Goal: Ask a question

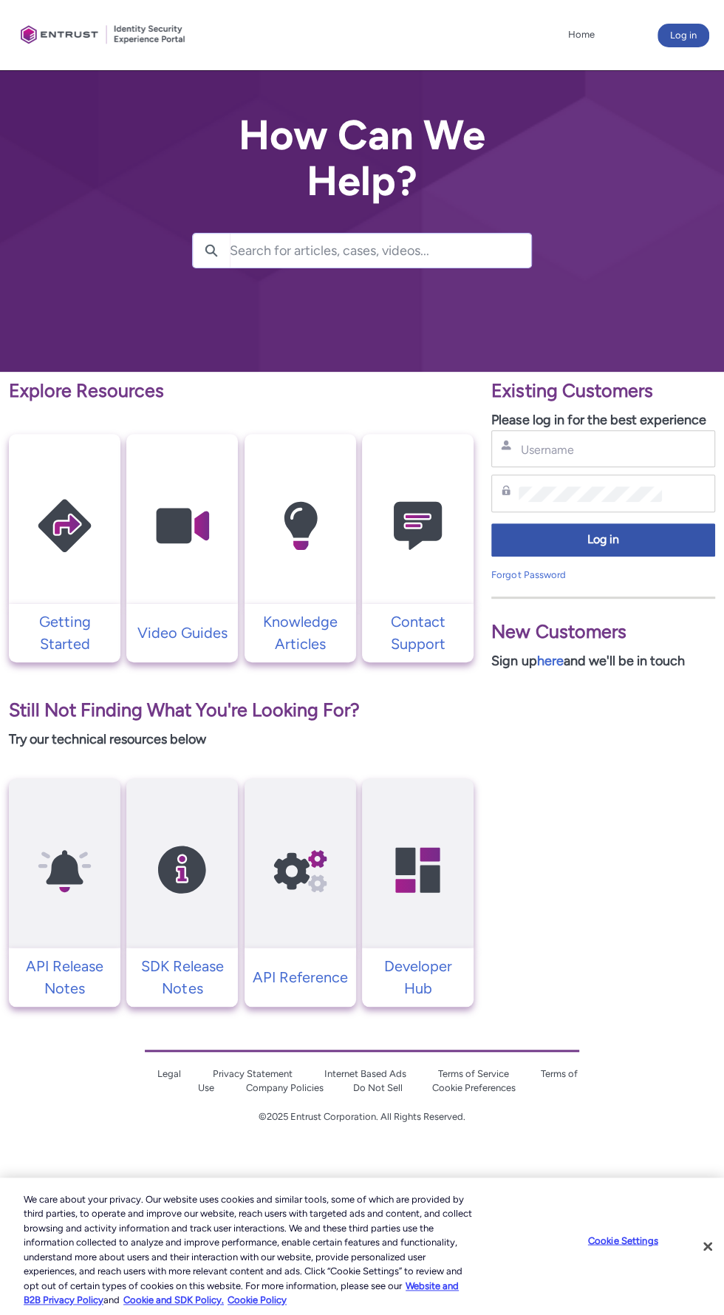
click at [287, 250] on input "Search for articles, cases, videos..." at bounding box center [380, 251] width 301 height 34
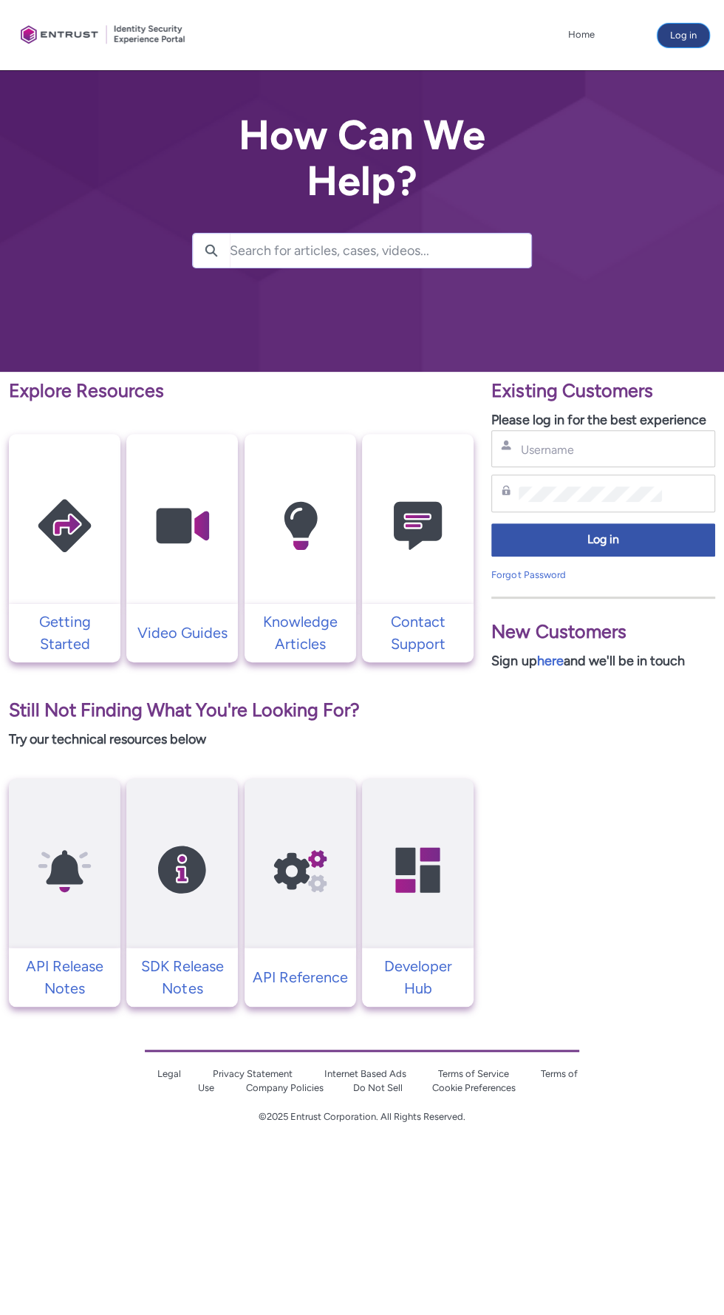
click at [679, 30] on button "Log in" at bounding box center [684, 36] width 52 height 24
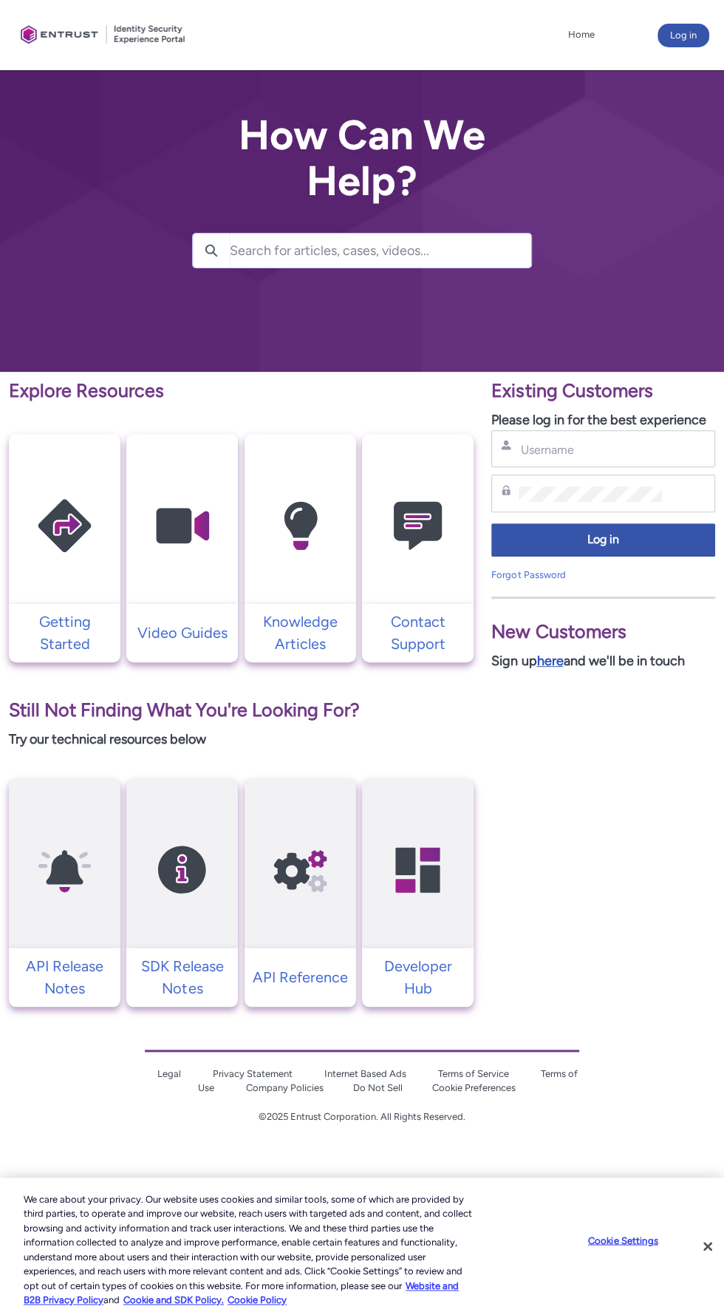
click at [559, 663] on link "here" at bounding box center [549, 660] width 27 height 16
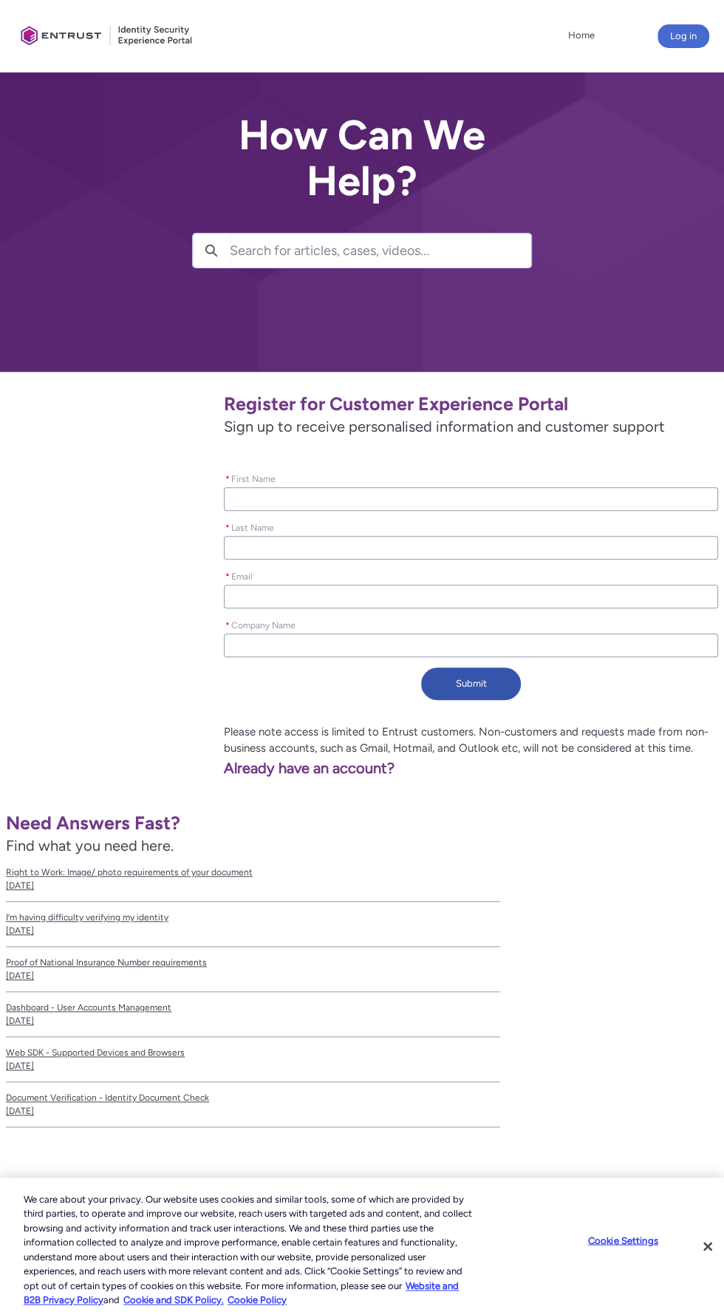
click at [283, 498] on input "* First Name" at bounding box center [471, 499] width 494 height 24
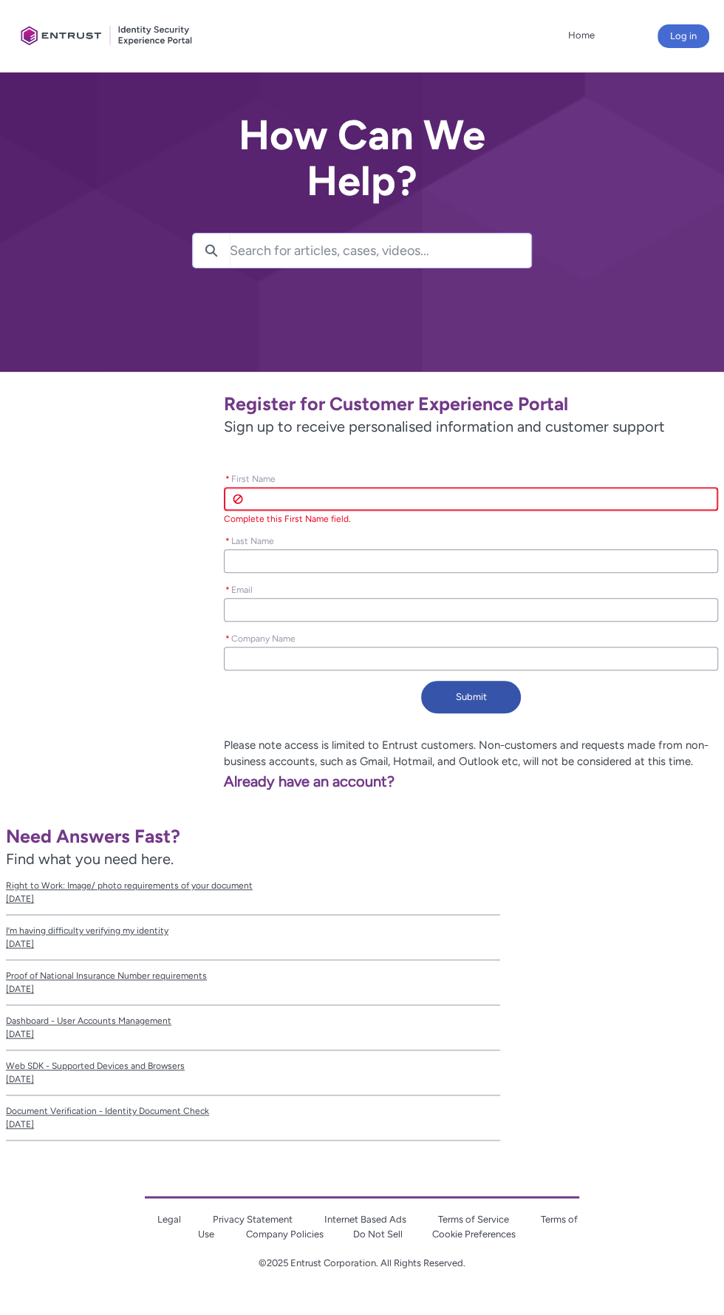
click at [287, 498] on input "* First Name" at bounding box center [471, 499] width 494 height 24
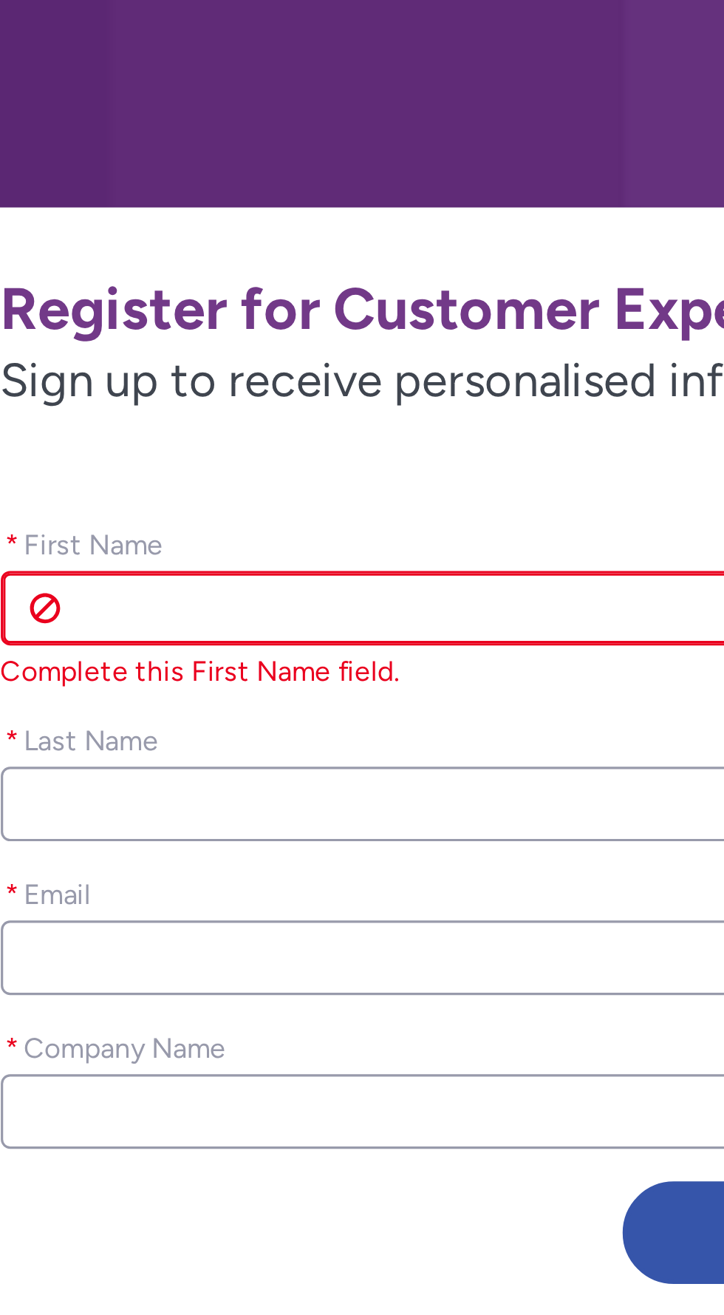
type lightning-primitive-input-simple "[PERSON_NAME]"
type lightning-primitive-input-simple "[EMAIL_ADDRESS][DOMAIN_NAME]"
type input "[PERSON_NAME]"
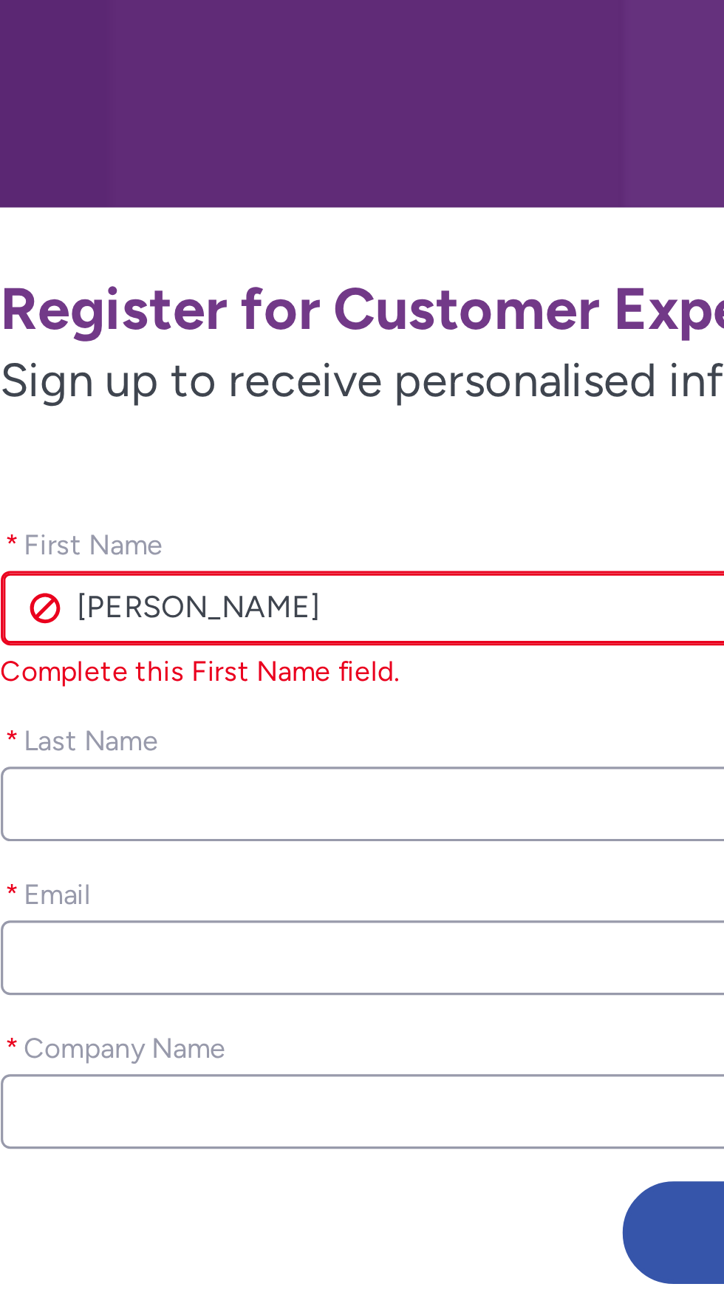
type input "[EMAIL_ADDRESS][DOMAIN_NAME]"
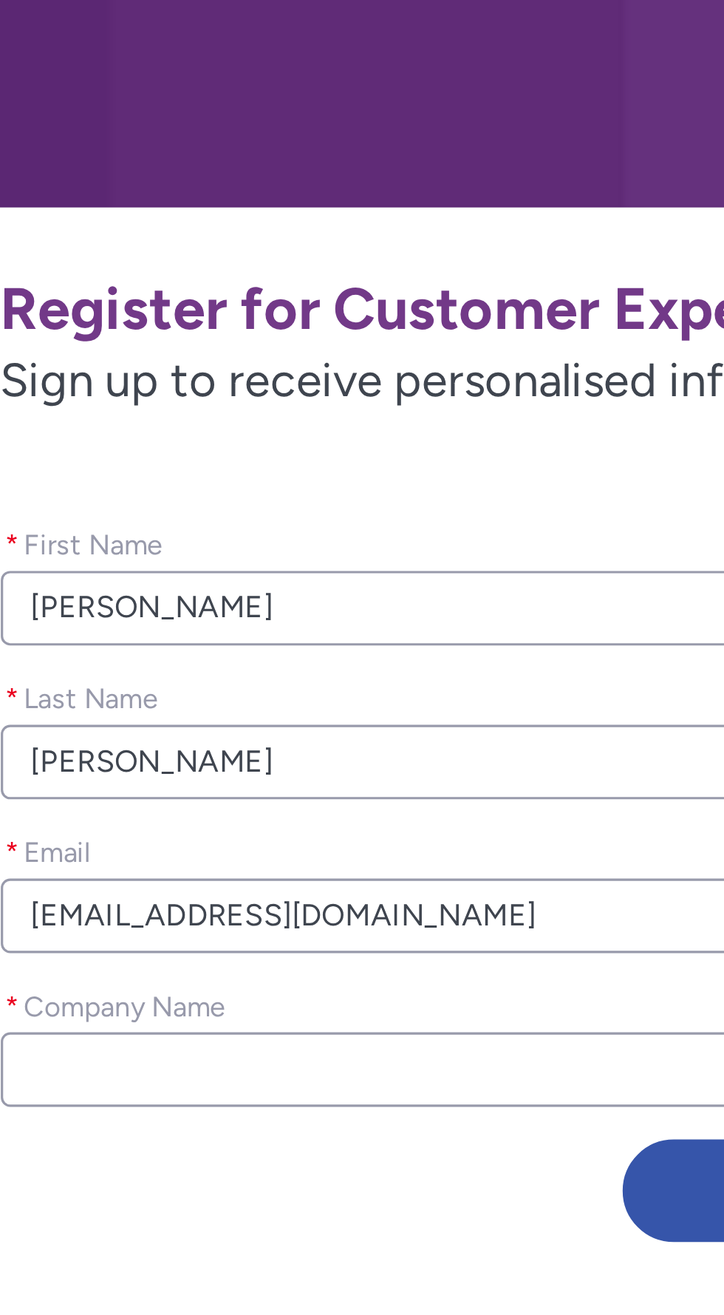
click at [265, 640] on input "* Company Name" at bounding box center [471, 645] width 494 height 24
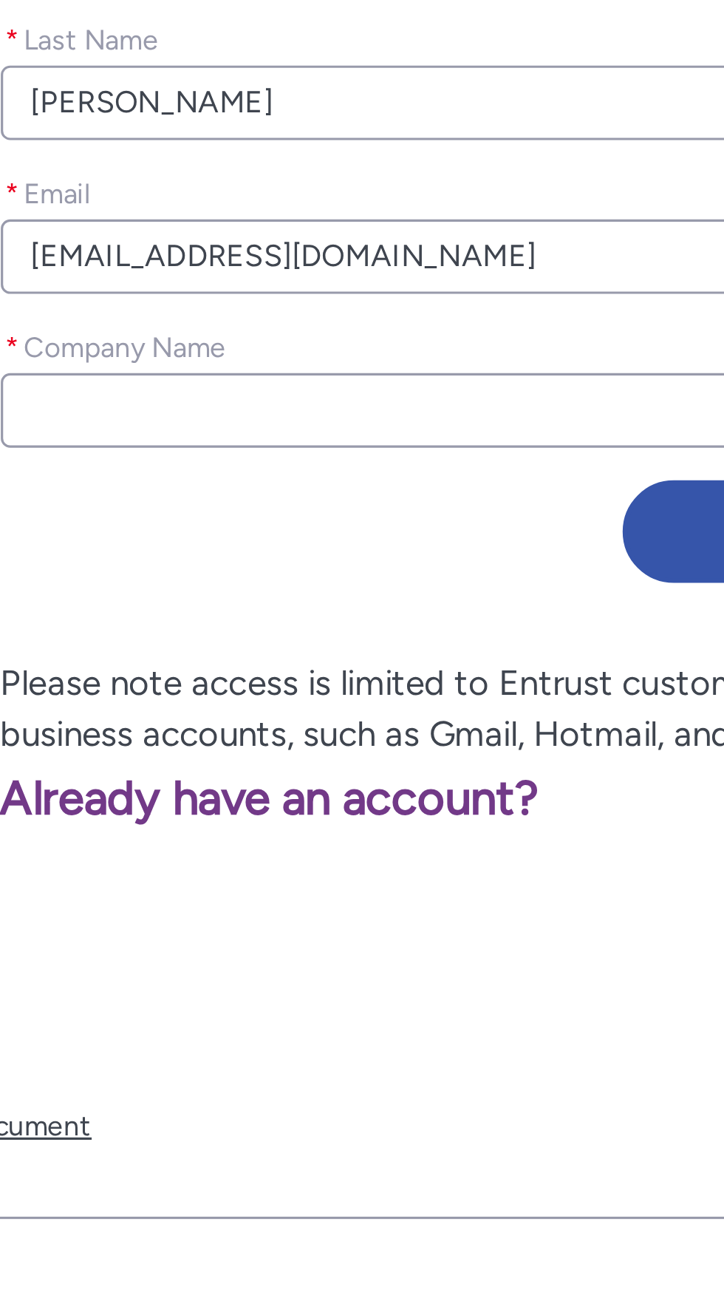
type lightning-primitive-input-simple "T"
type input "T"
type lightning-primitive-input-simple "T&"
type input "T&"
type lightning-primitive-input-simple "T&T"
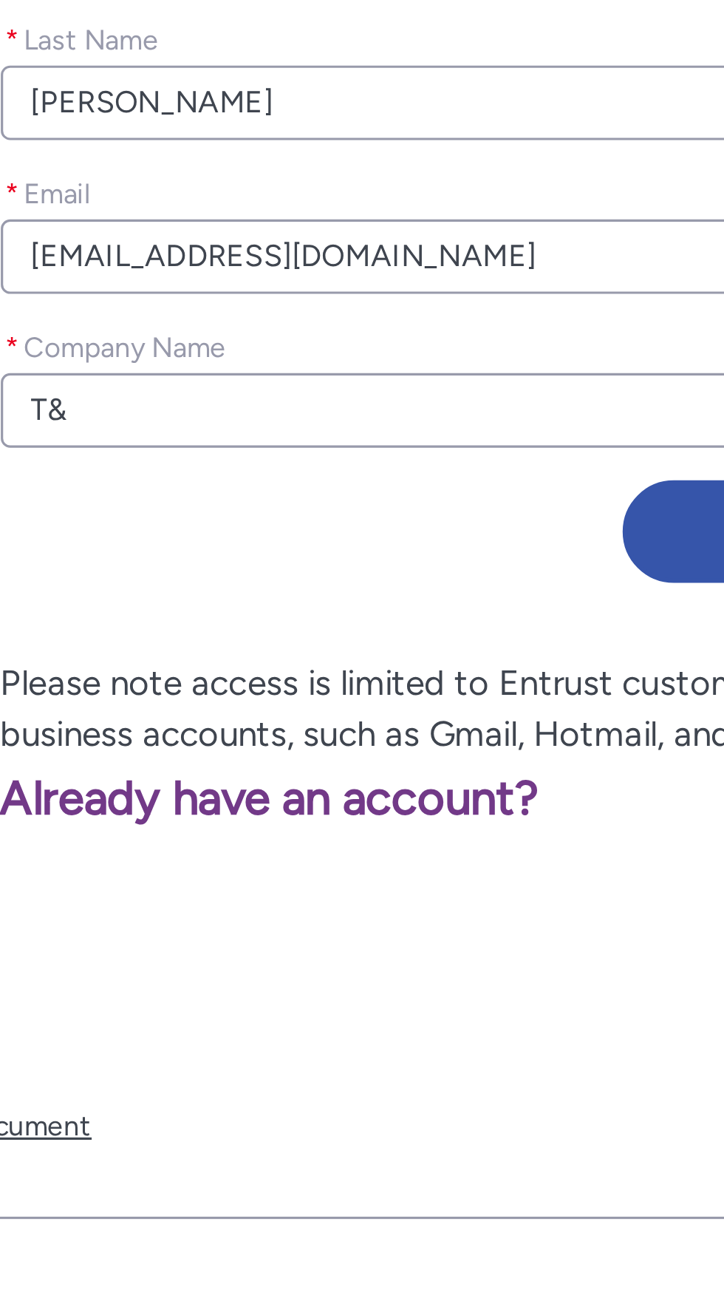
type input "T&T"
type lightning-primitive-input-simple "T&T"
type input "T&T"
type lightning-primitive-input-simple "T&T m"
type input "T&T m"
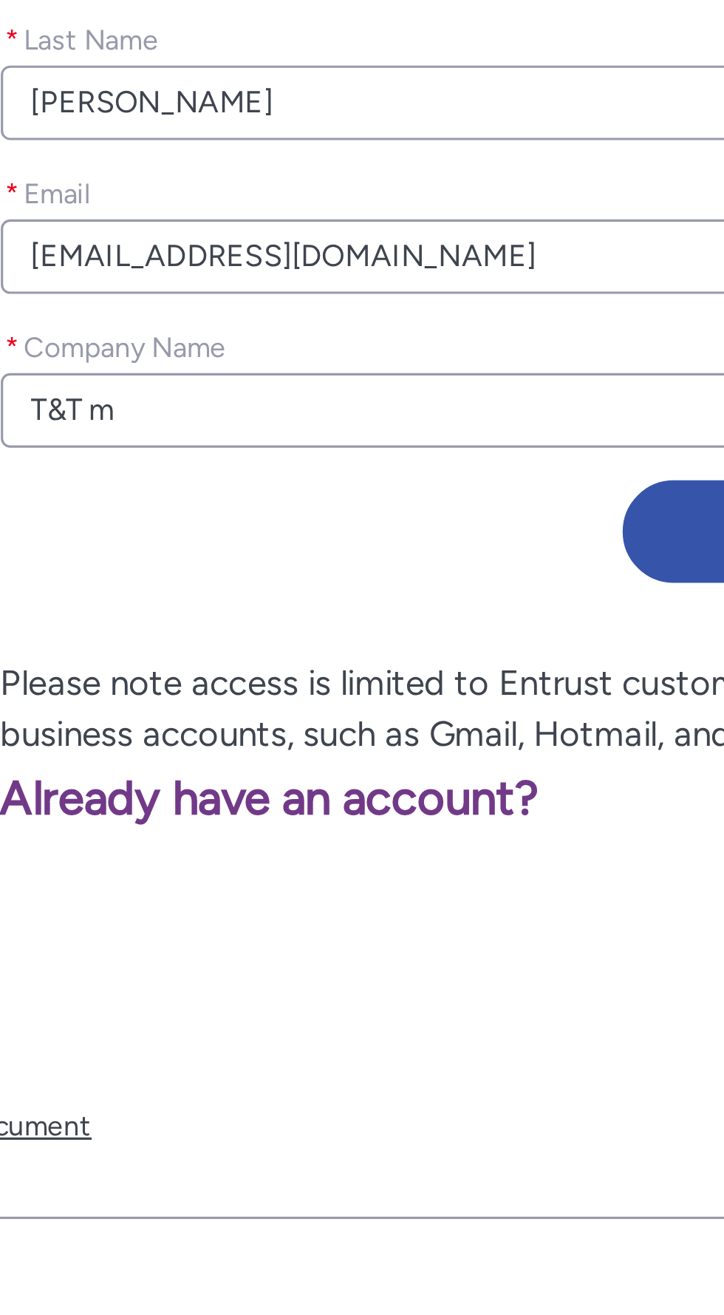
type lightning-primitive-input-simple "T&T ma"
type input "T&T ma"
type lightning-primitive-input-simple "T&T mai"
type input "T&T mai"
type lightning-primitive-input-simple "T&T maid"
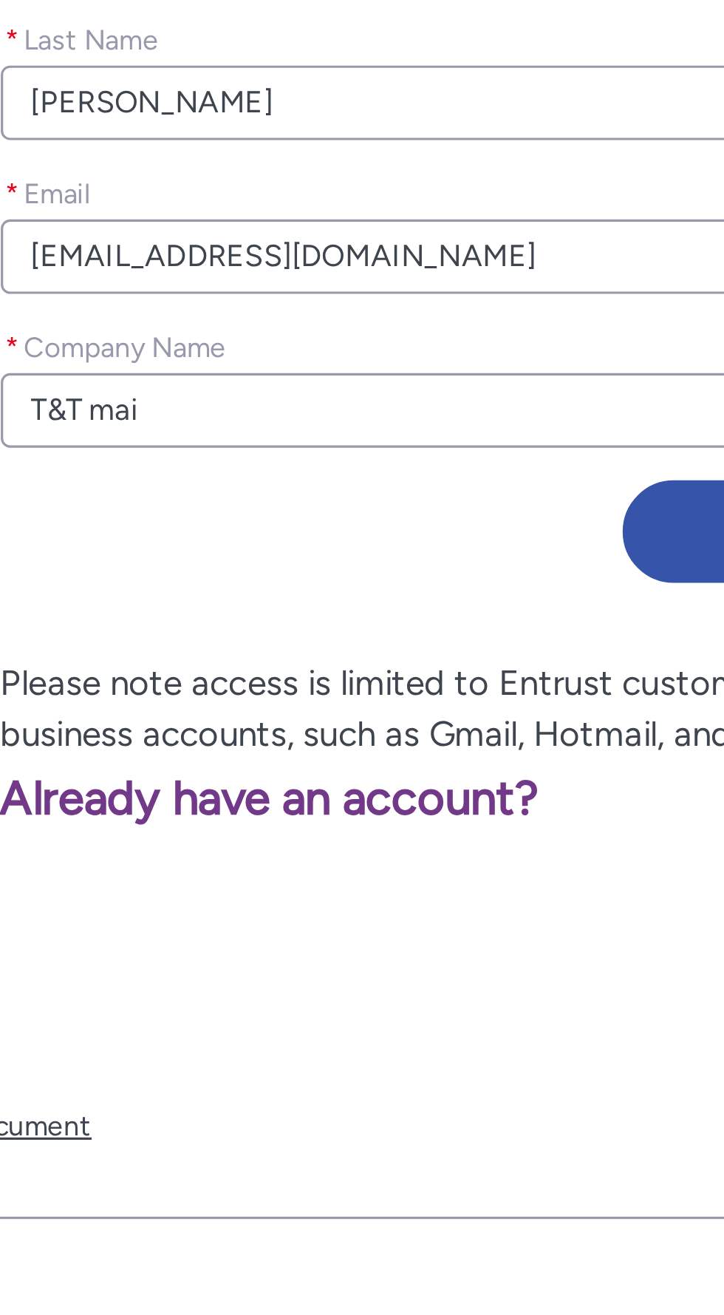
type input "T&T maid"
type lightning-primitive-input-simple "T&T maids"
type input "T&T maids"
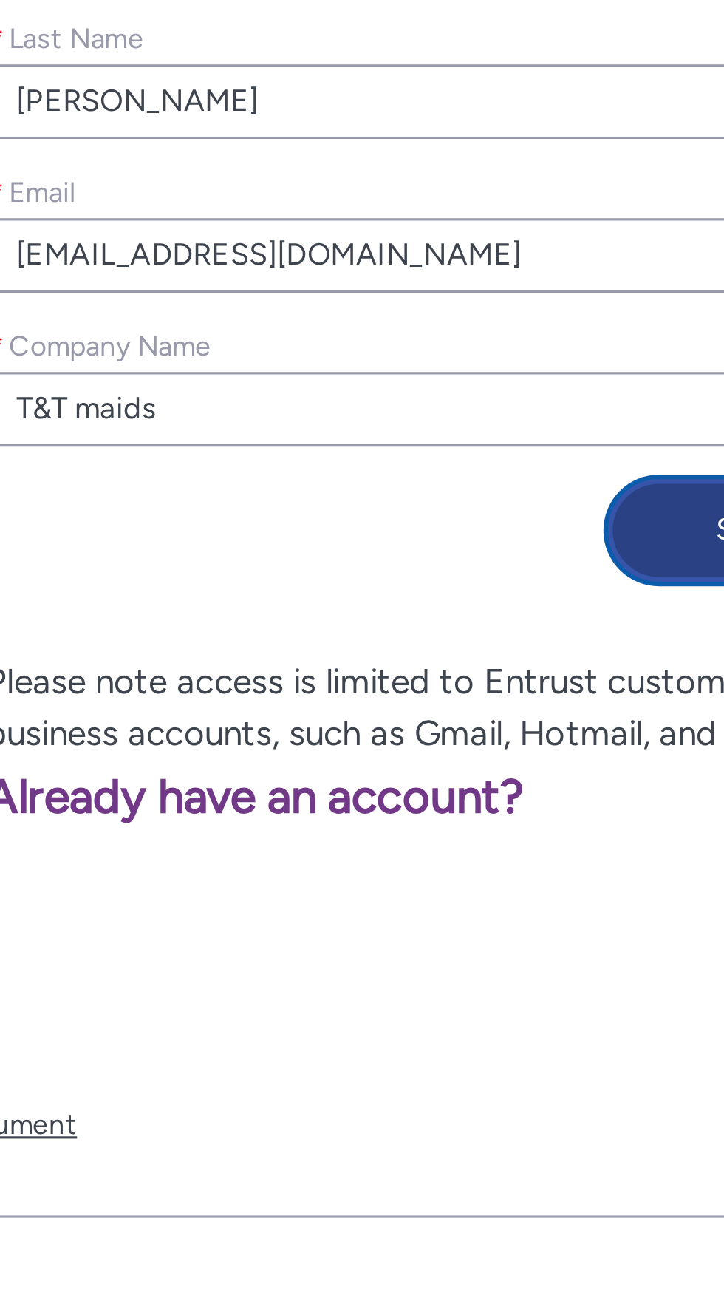
click at [443, 684] on button "Submit" at bounding box center [471, 683] width 100 height 33
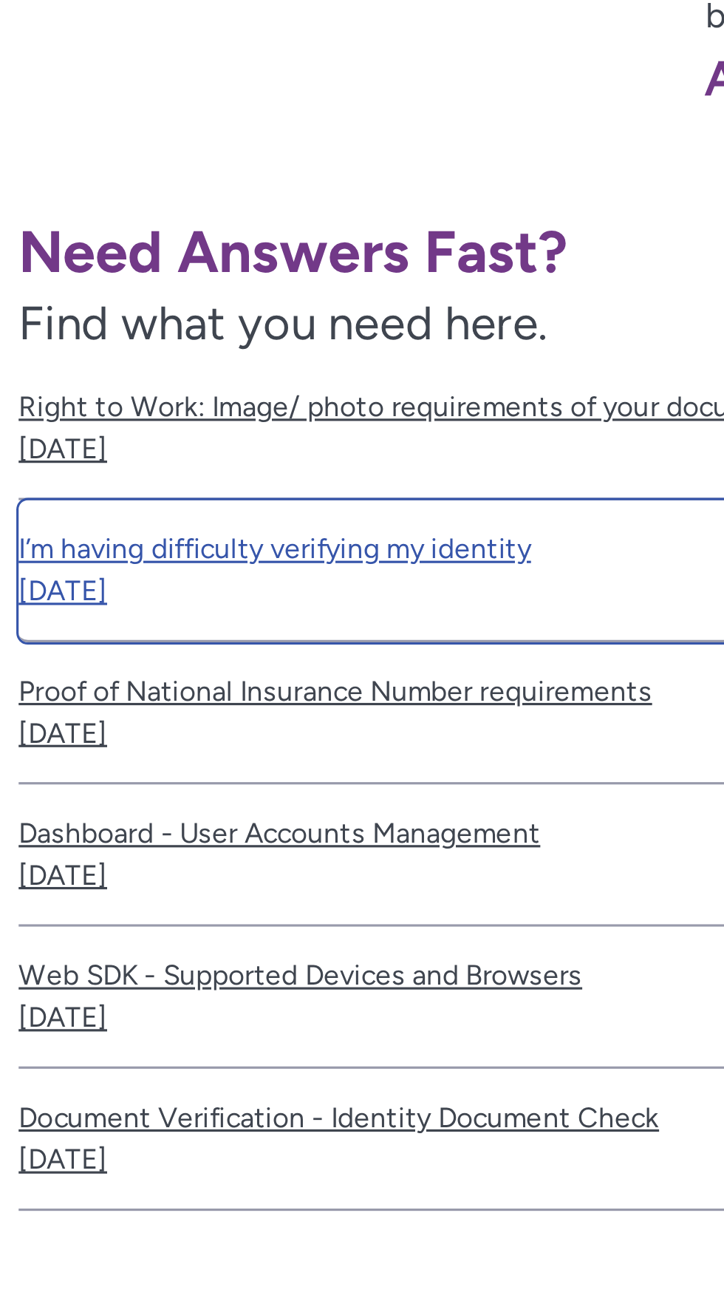
click at [146, 686] on span "I’m having difficulty verifying my identity" at bounding box center [253, 689] width 494 height 13
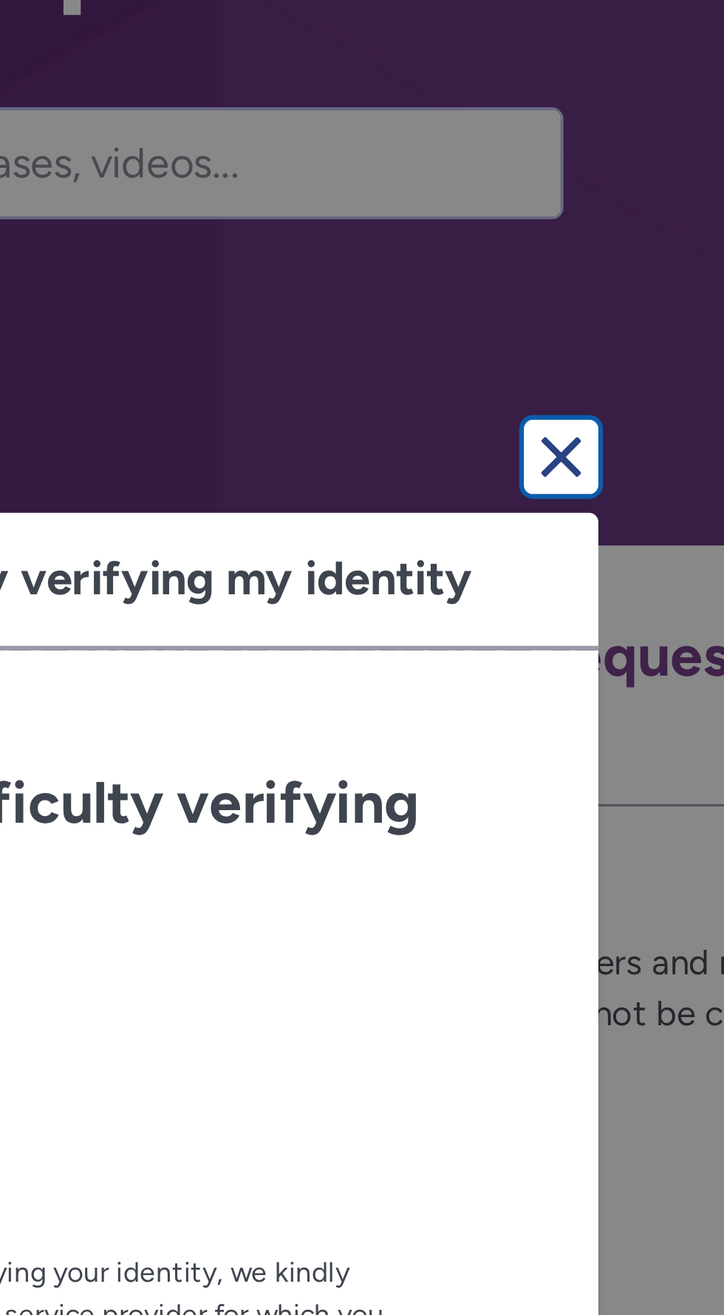
click at [531, 352] on lightning-primitive-icon "button" at bounding box center [531, 344] width 18 height 18
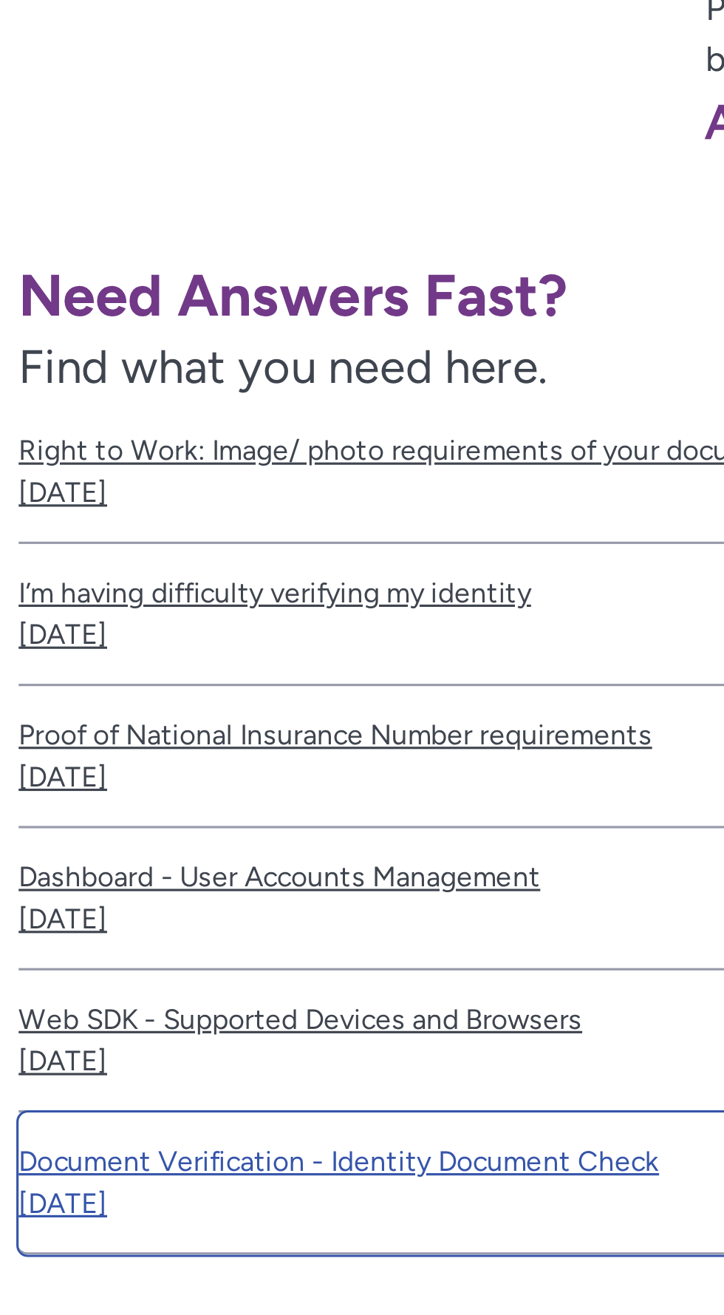
click at [157, 868] on span "Document Verification - Identity Document Check" at bounding box center [253, 869] width 494 height 13
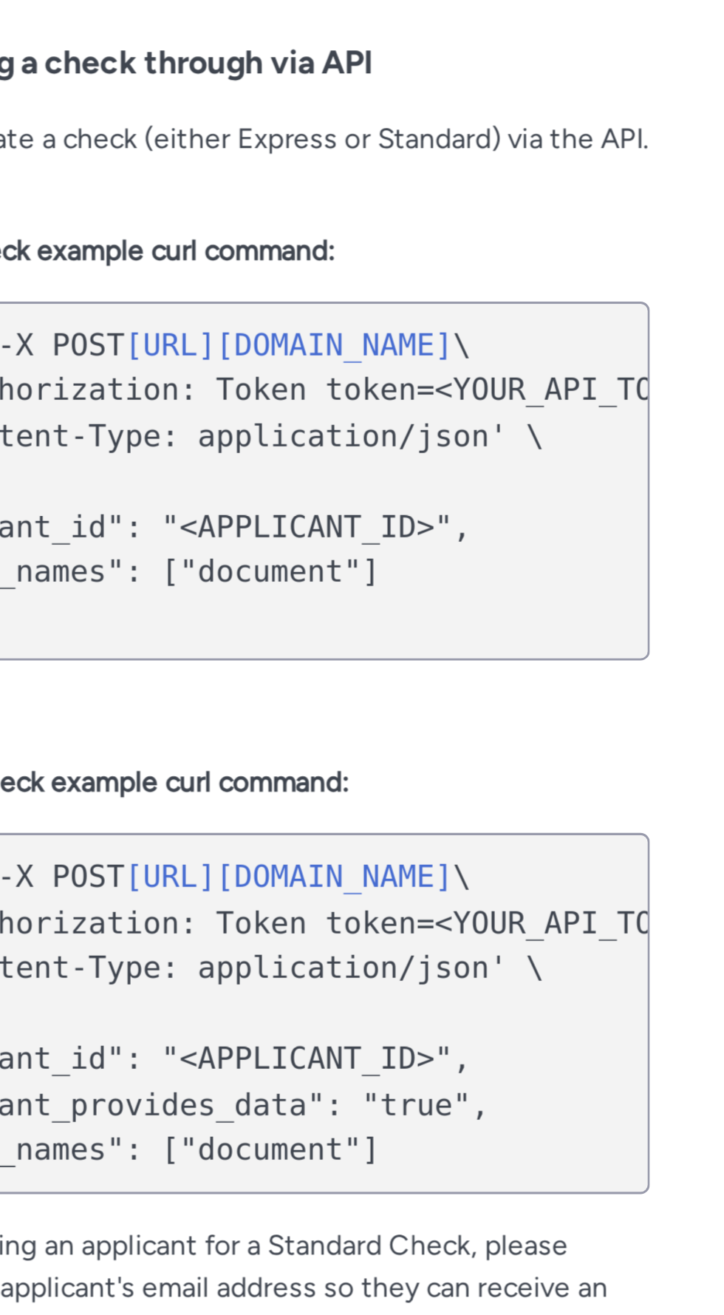
scroll to position [329, 0]
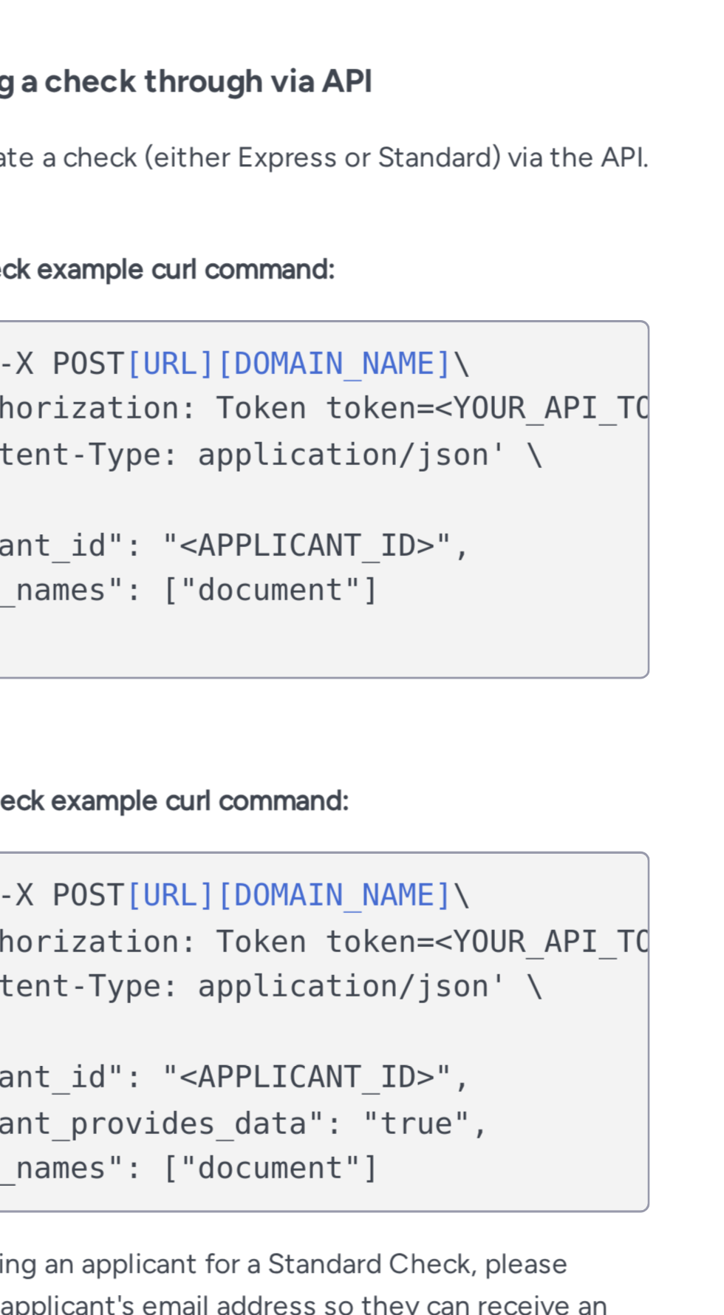
click at [427, 611] on link "[URL][DOMAIN_NAME]" at bounding box center [375, 616] width 104 height 11
